Goal: Find specific page/section: Find specific page/section

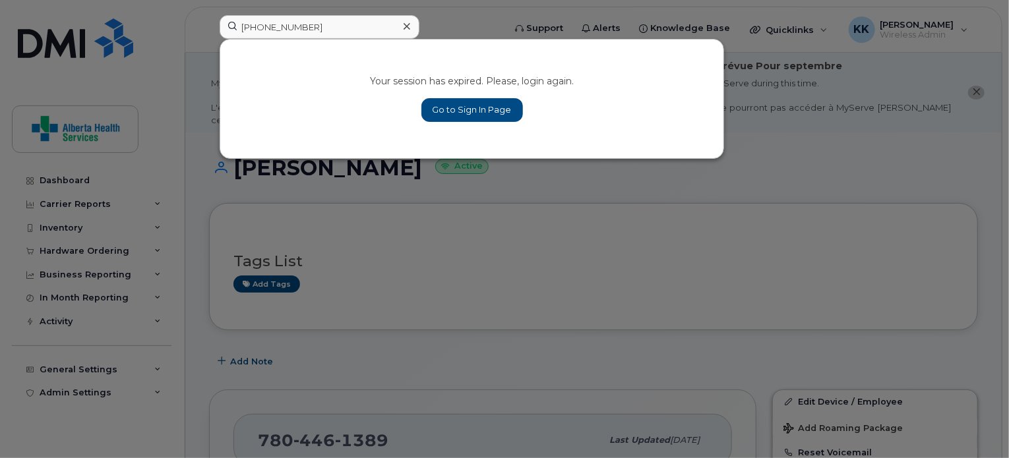
type input "403-350-9812"
click at [476, 102] on link "Go to Sign In Page" at bounding box center [472, 110] width 102 height 24
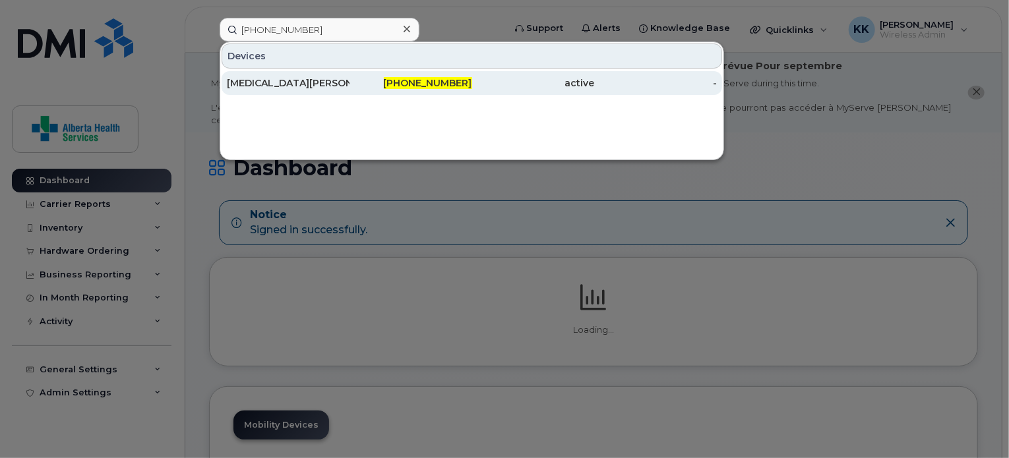
type input "[PHONE_NUMBER]"
click at [353, 82] on div "[PHONE_NUMBER]" at bounding box center [410, 82] width 123 height 13
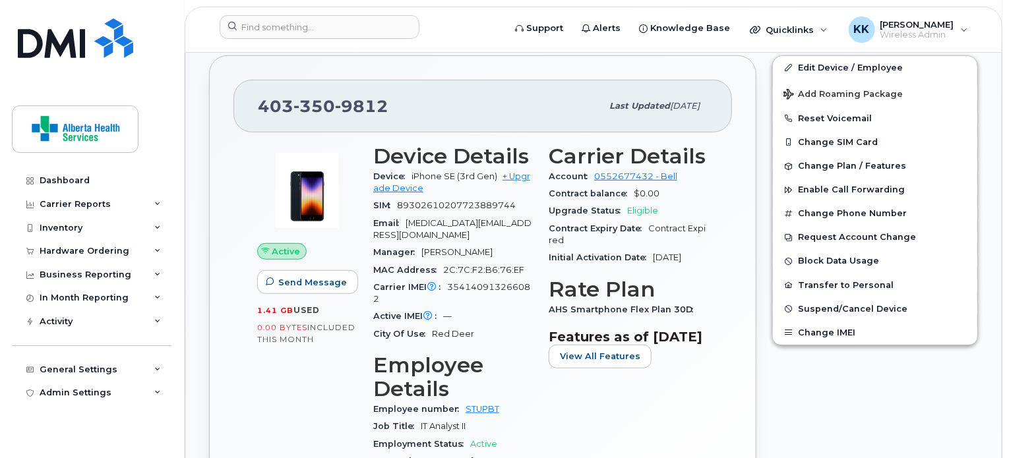
scroll to position [334, 0]
